Goal: Obtain resource: Obtain resource

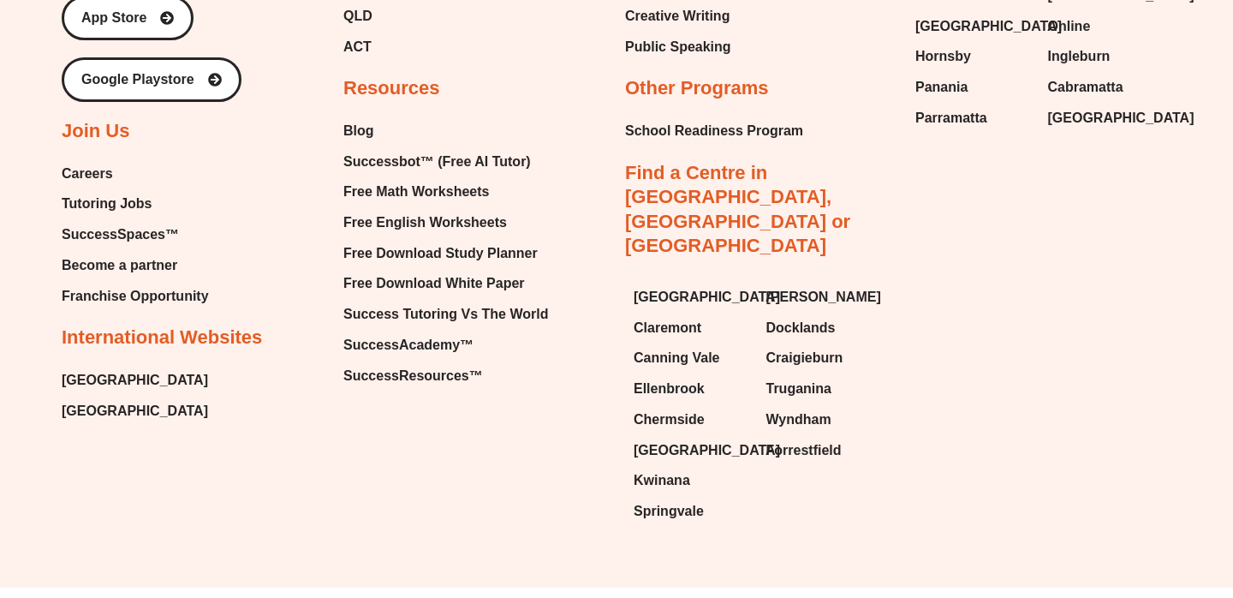
scroll to position [11521, 0]
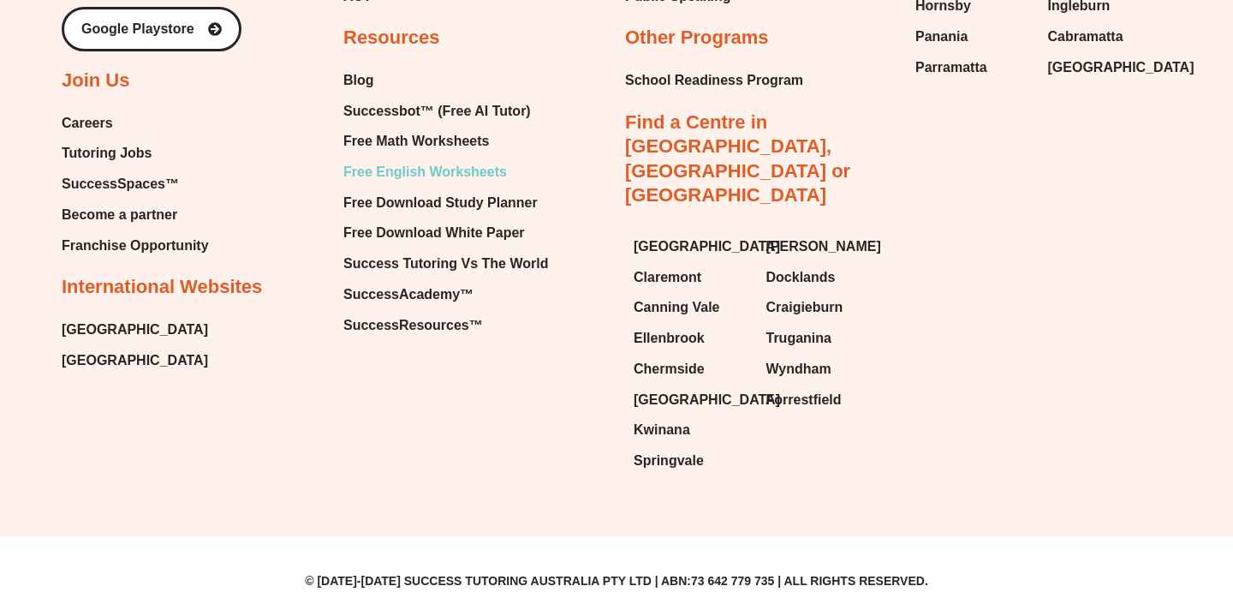
click at [467, 185] on span "Free English Worksheets" at bounding box center [425, 172] width 164 height 26
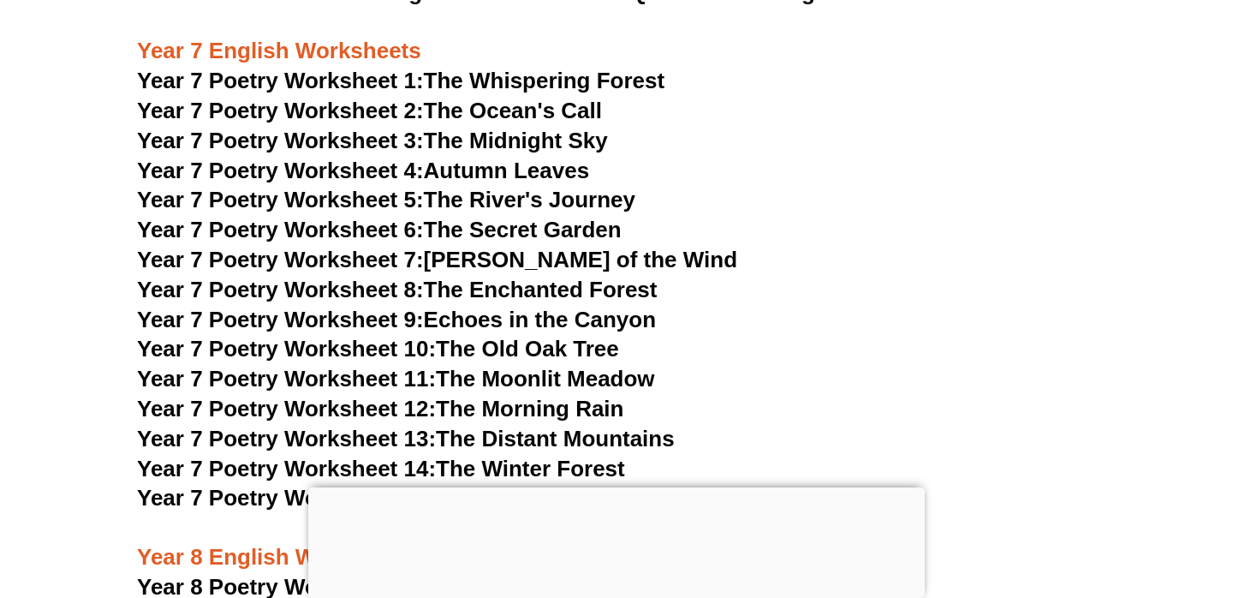
scroll to position [10844, 0]
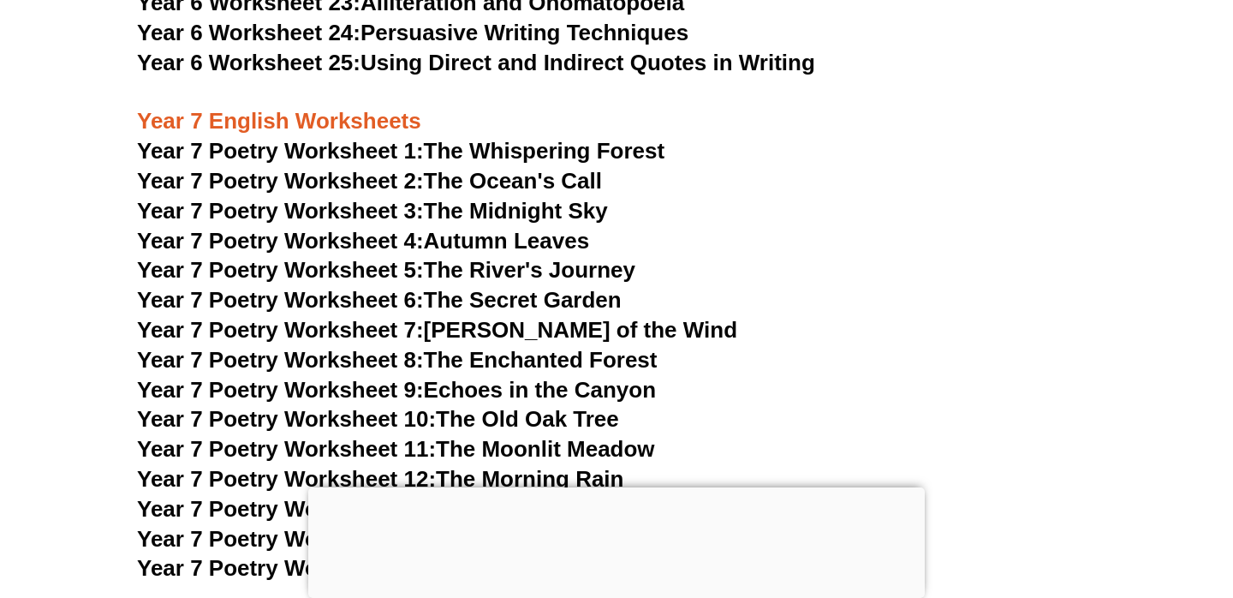
click at [353, 138] on span "Year 7 Poetry Worksheet 1:" at bounding box center [280, 151] width 287 height 26
click at [331, 168] on span "Year 7 Poetry Worksheet 2:" at bounding box center [280, 181] width 287 height 26
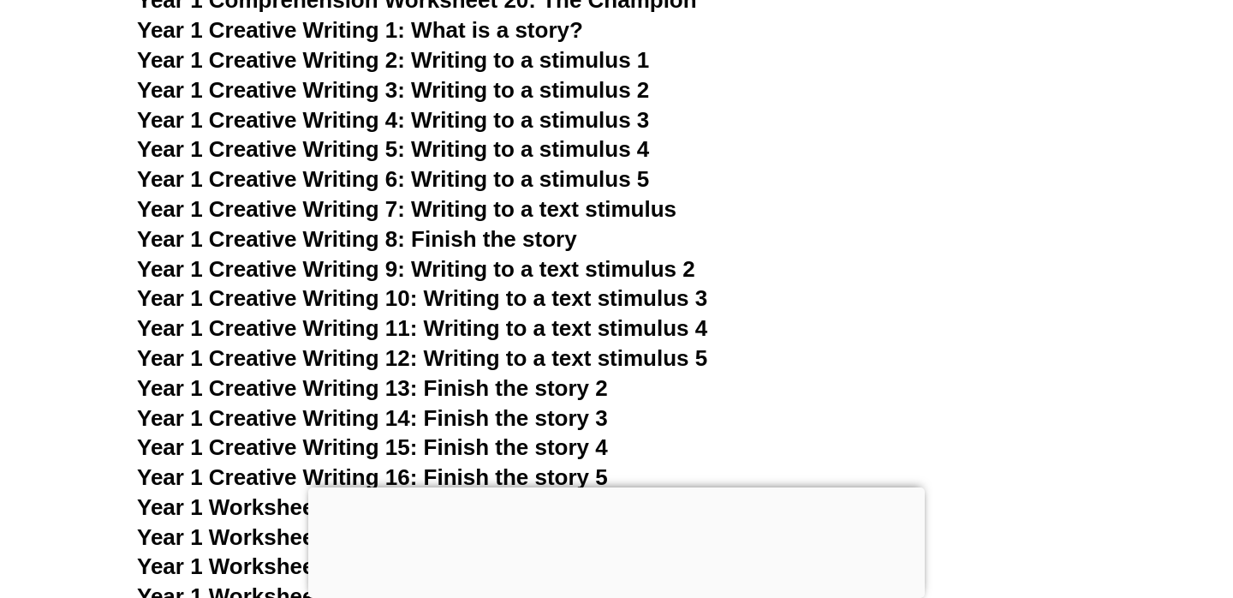
scroll to position [2614, 0]
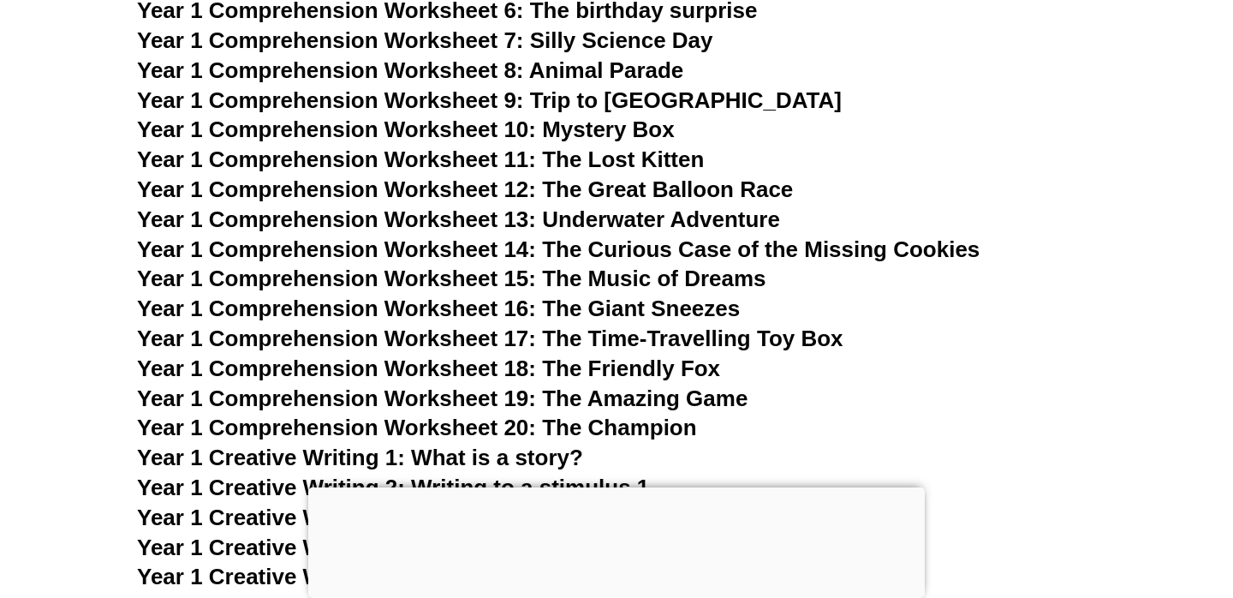
click at [278, 192] on span "Year 1 Comprehension Worksheet 12: The Great Balloon Race" at bounding box center [465, 189] width 656 height 26
